Goal: Find specific page/section: Find specific page/section

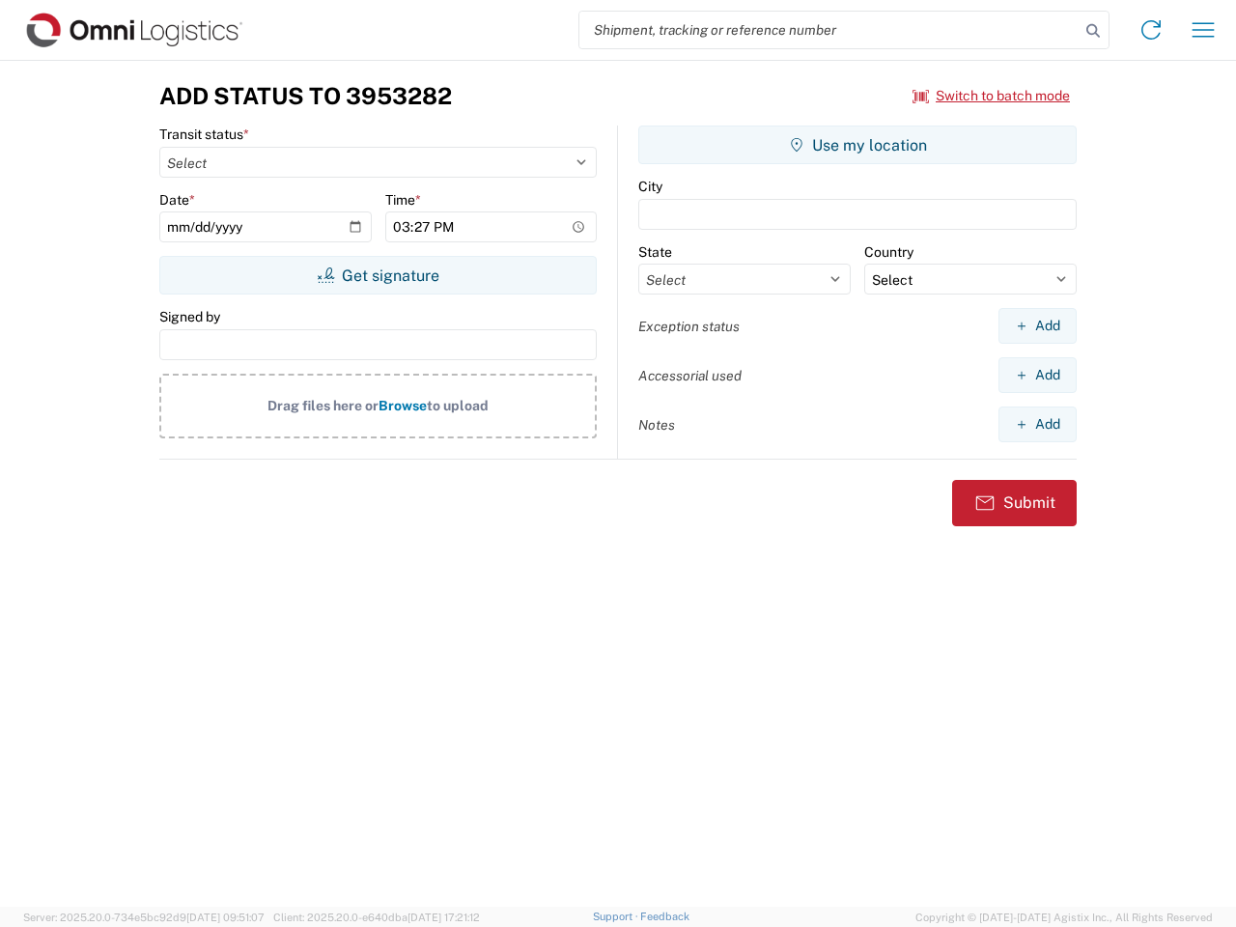
click at [829, 30] on input "search" at bounding box center [829, 30] width 500 height 37
click at [1093, 31] on icon at bounding box center [1092, 30] width 27 height 27
click at [1151, 30] on icon at bounding box center [1150, 29] width 31 height 31
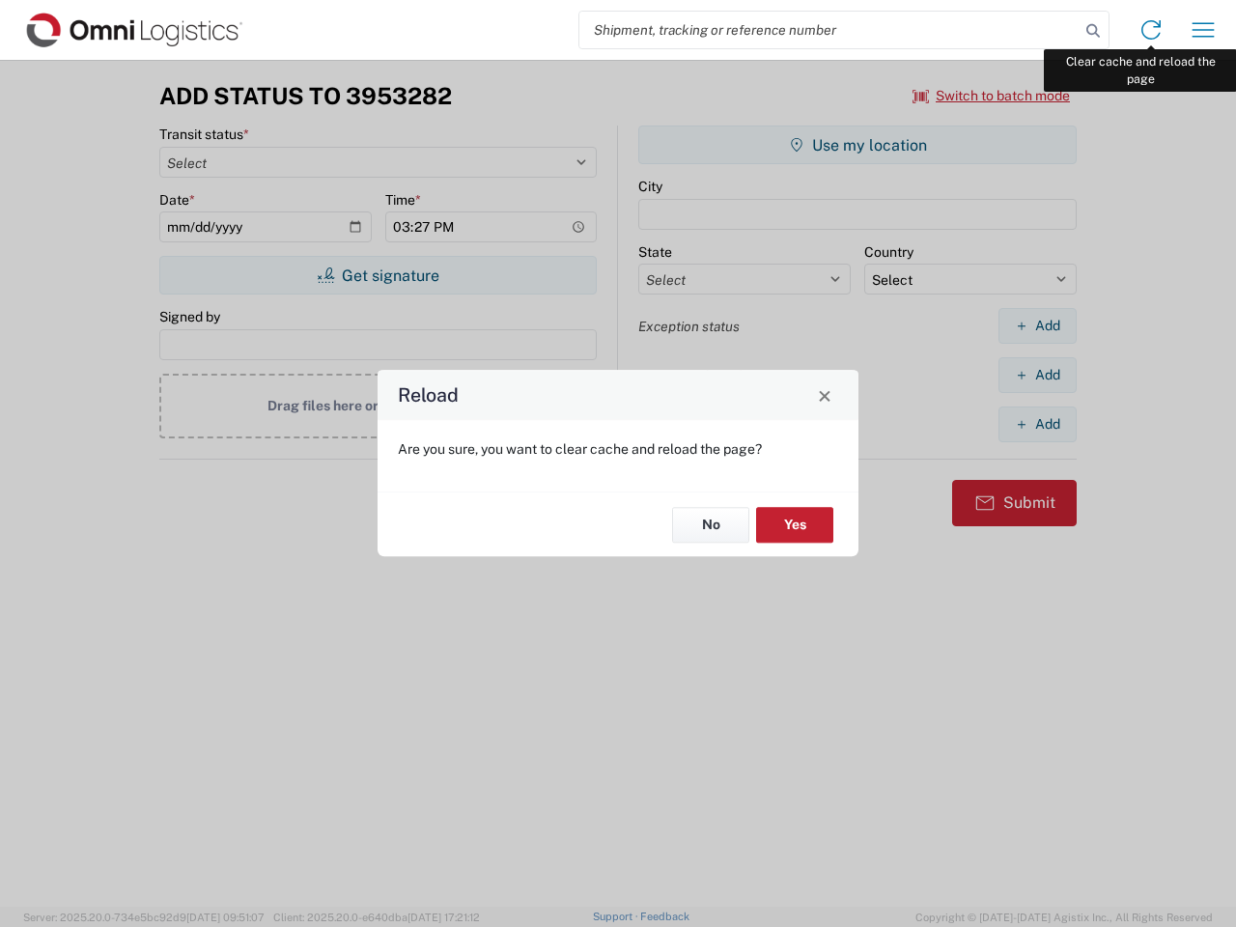
click at [1203, 30] on div "Reload Are you sure, you want to clear cache and reload the page? No Yes" at bounding box center [618, 463] width 1236 height 927
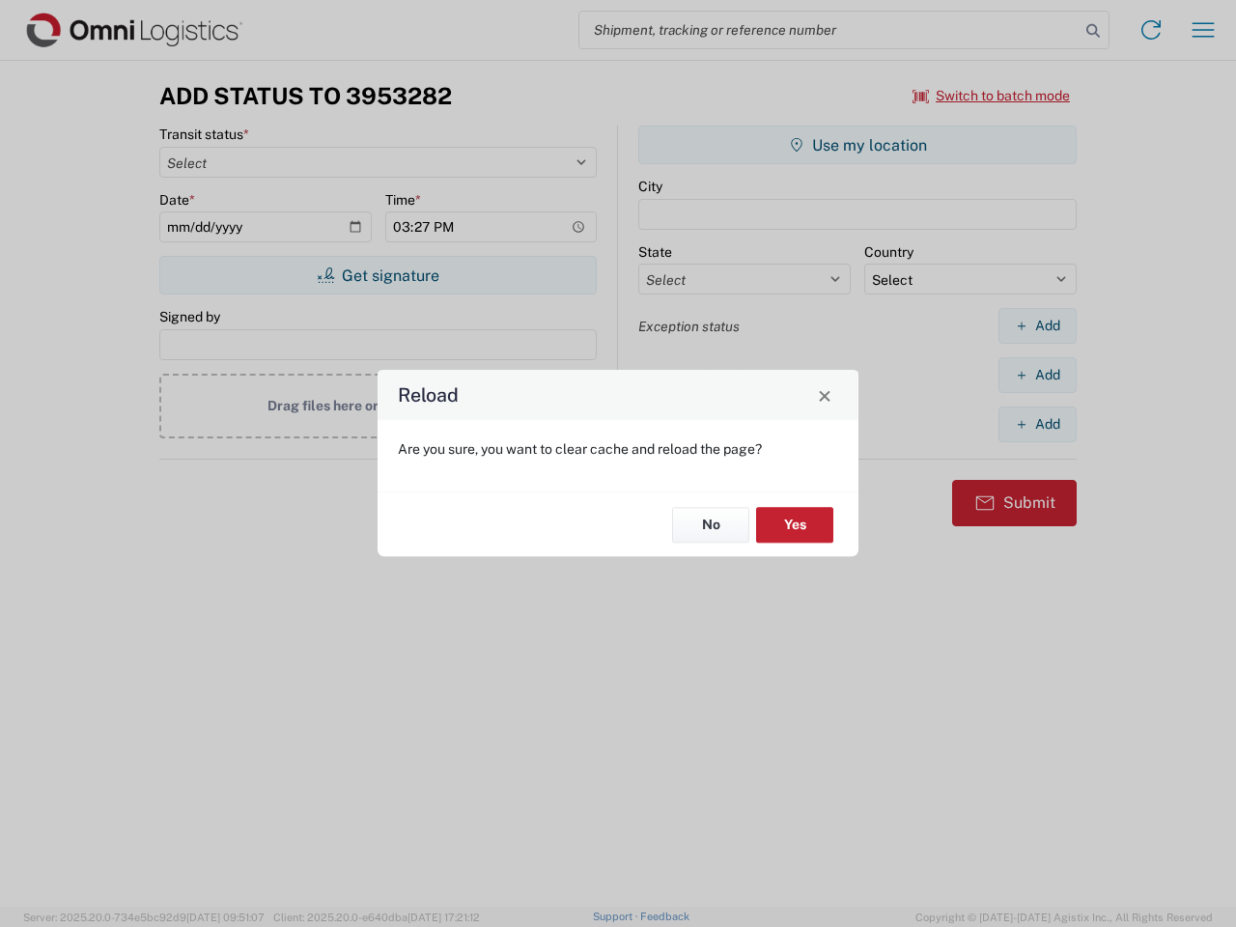
click at [991, 96] on div "Reload Are you sure, you want to clear cache and reload the page? No Yes" at bounding box center [618, 463] width 1236 height 927
click at [377, 275] on div "Reload Are you sure, you want to clear cache and reload the page? No Yes" at bounding box center [618, 463] width 1236 height 927
click at [857, 145] on div "Reload Are you sure, you want to clear cache and reload the page? No Yes" at bounding box center [618, 463] width 1236 height 927
click at [1037, 325] on div "Reload Are you sure, you want to clear cache and reload the page? No Yes" at bounding box center [618, 463] width 1236 height 927
click at [1037, 375] on div "Reload Are you sure, you want to clear cache and reload the page? No Yes" at bounding box center [618, 463] width 1236 height 927
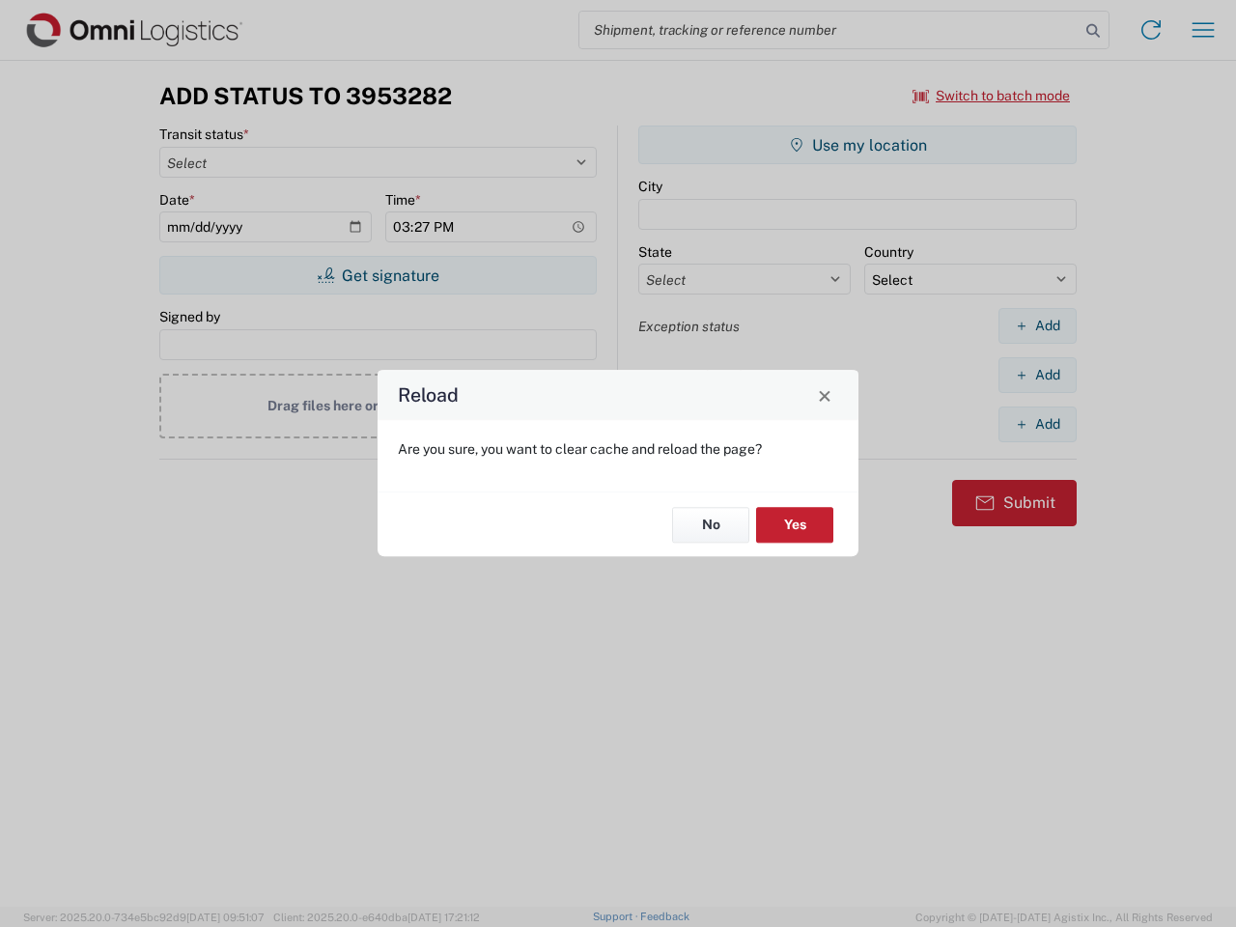
click at [1037, 424] on div "Reload Are you sure, you want to clear cache and reload the page? No Yes" at bounding box center [618, 463] width 1236 height 927
